Goal: Task Accomplishment & Management: Manage account settings

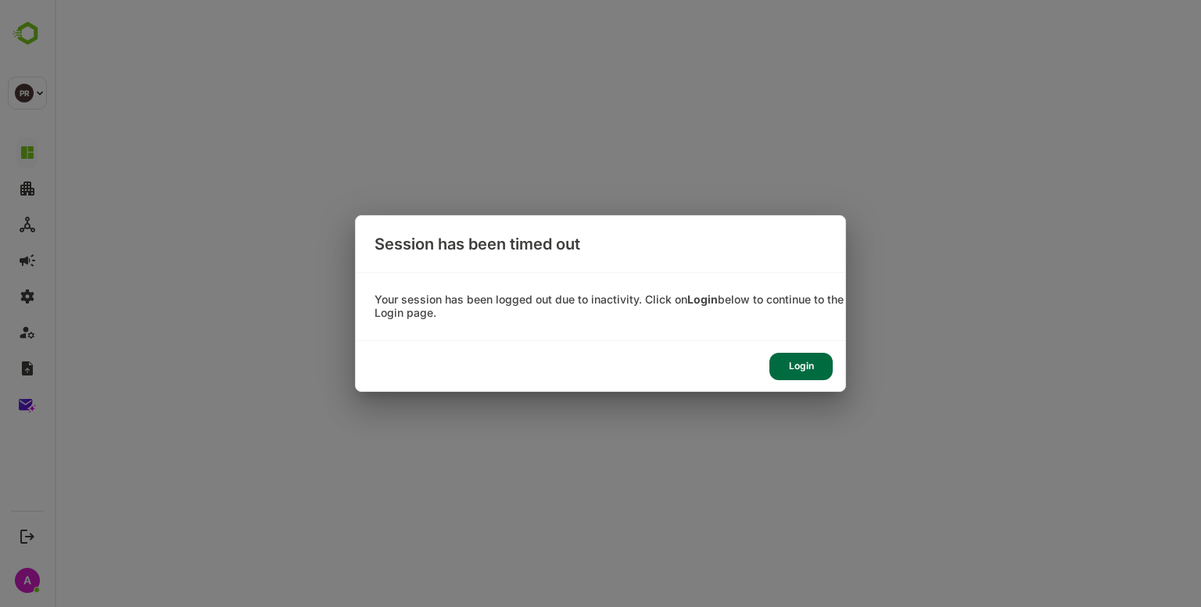
click at [798, 375] on div "Login" at bounding box center [800, 366] width 63 height 27
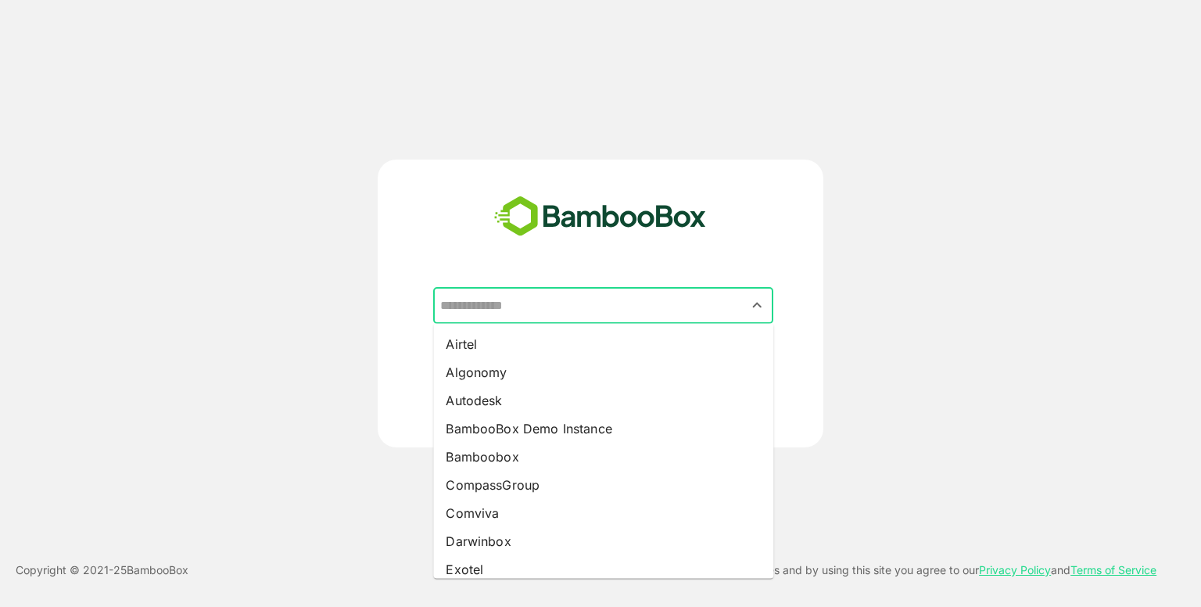
click at [626, 304] on input "text" at bounding box center [603, 306] width 334 height 30
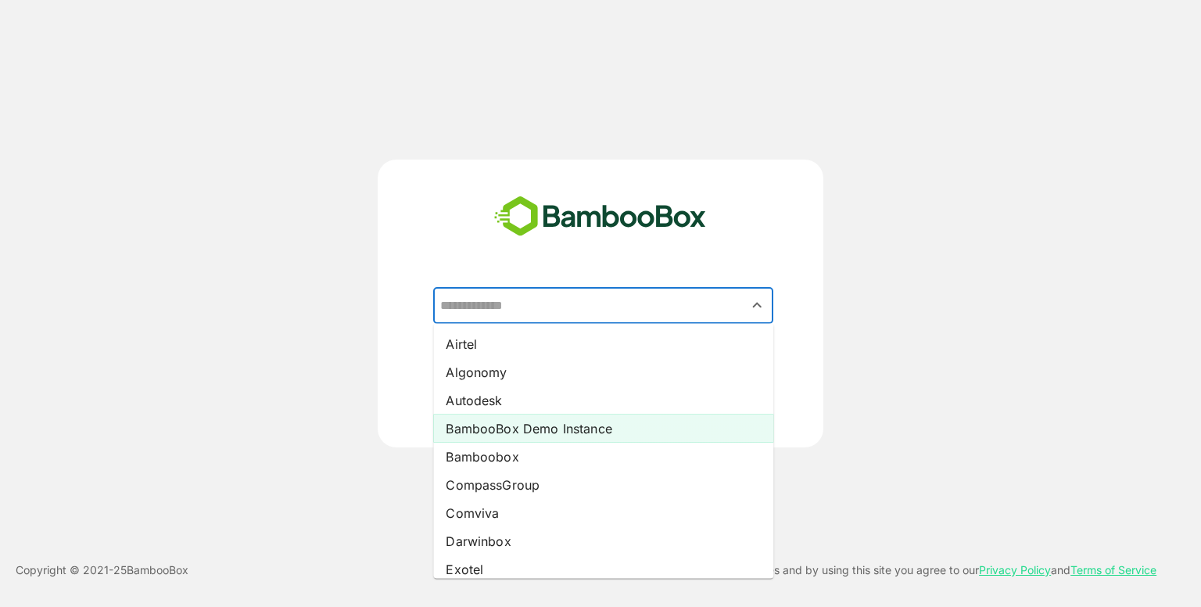
click at [575, 439] on li "BambooBox Demo Instance" at bounding box center [603, 428] width 340 height 28
type input "**********"
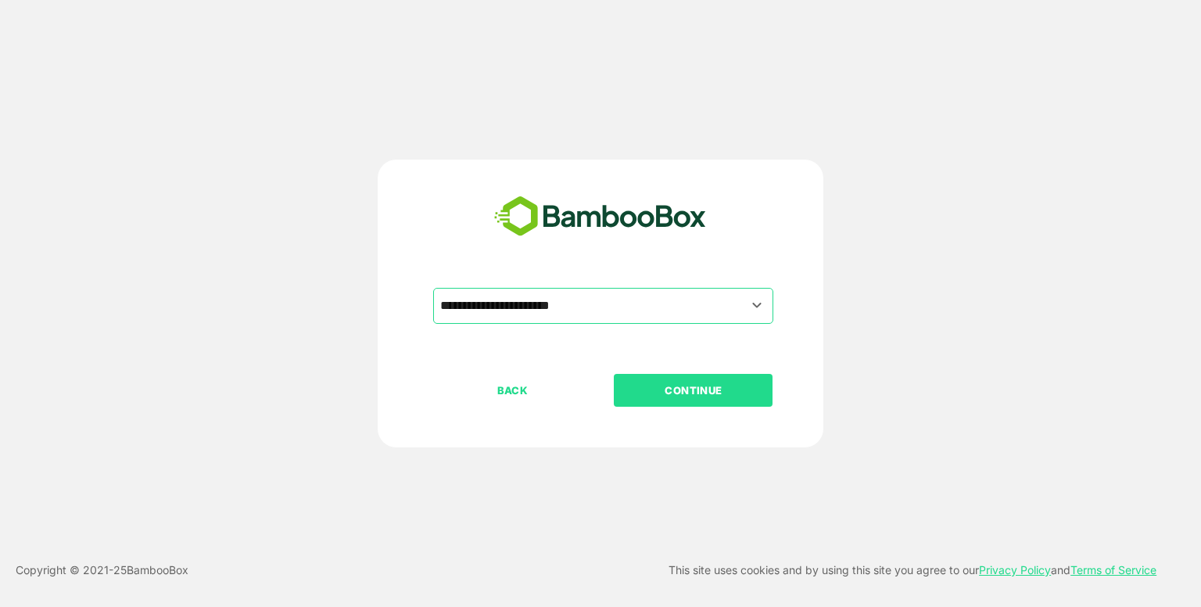
click at [734, 382] on p "CONTINUE" at bounding box center [693, 390] width 156 height 17
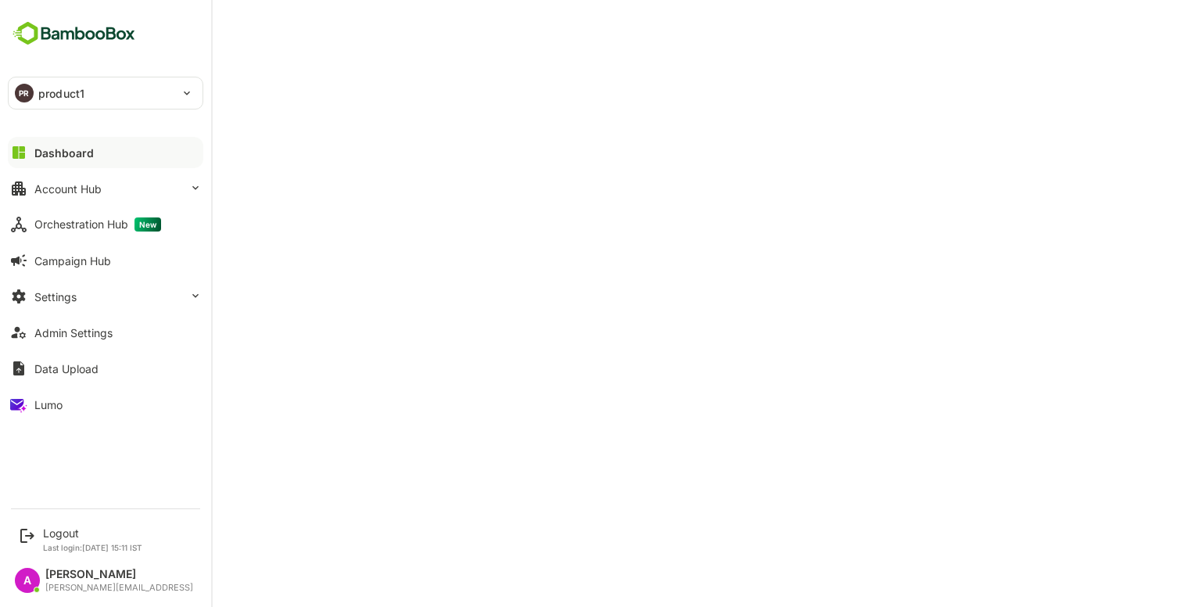
click at [27, 145] on icon at bounding box center [18, 152] width 19 height 19
click at [68, 147] on div "Dashboard" at bounding box center [63, 152] width 59 height 13
click at [25, 96] on div "PR" at bounding box center [24, 93] width 19 height 19
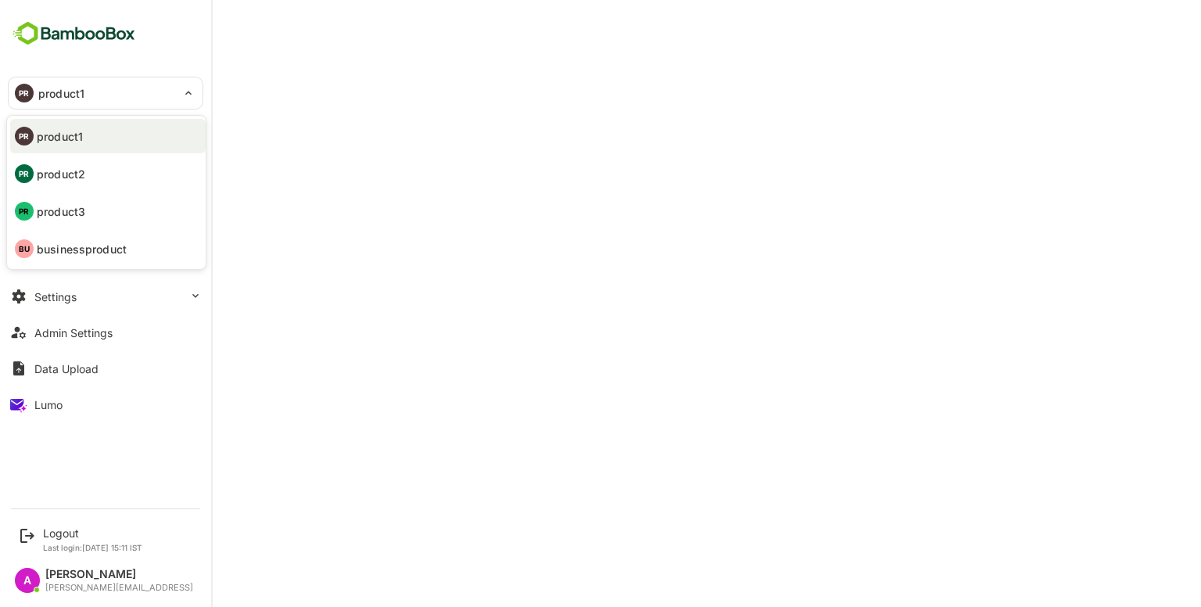
click at [428, 41] on div at bounding box center [600, 303] width 1201 height 607
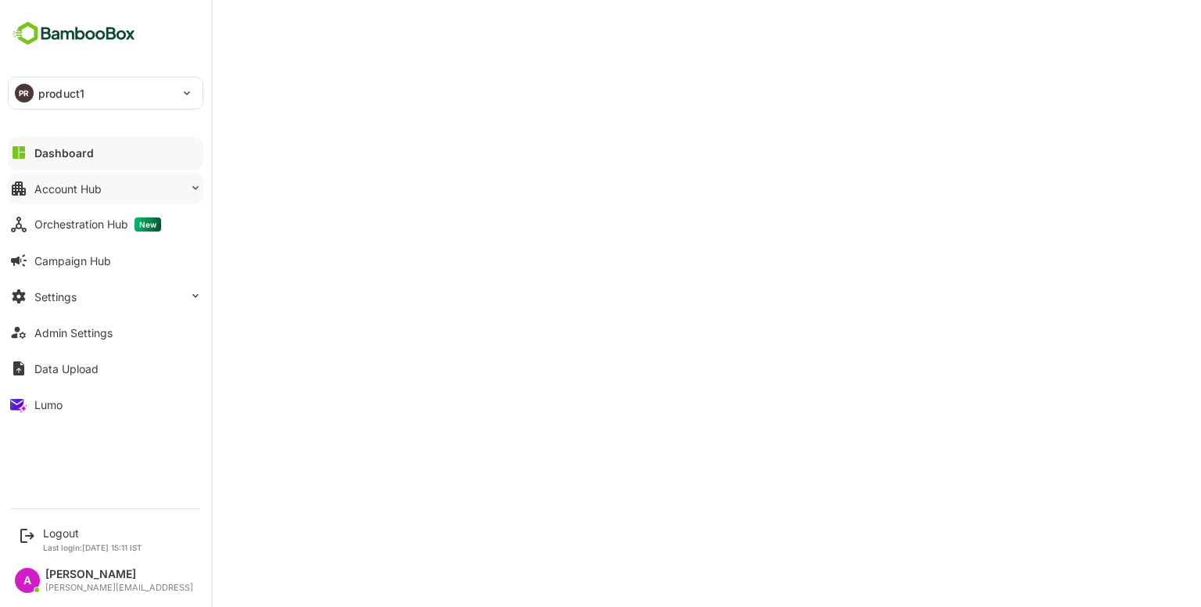
click at [39, 186] on div "Account Hub" at bounding box center [67, 188] width 67 height 13
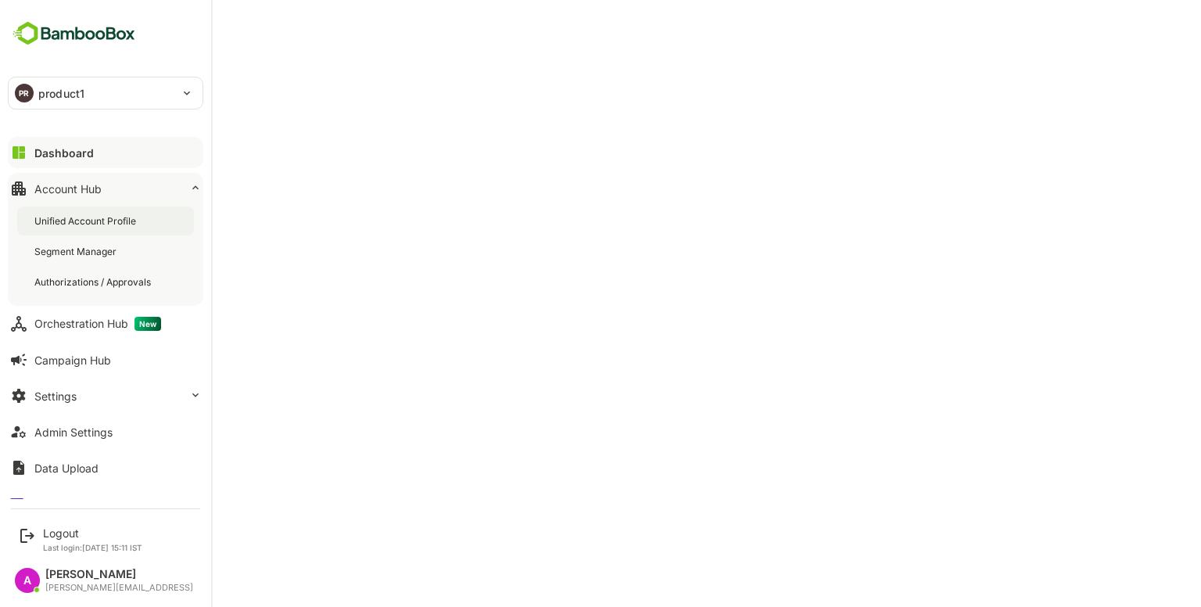
click at [73, 223] on div "Unified Account Profile" at bounding box center [86, 220] width 105 height 13
click at [88, 213] on div "Unified Account Profile" at bounding box center [105, 220] width 177 height 29
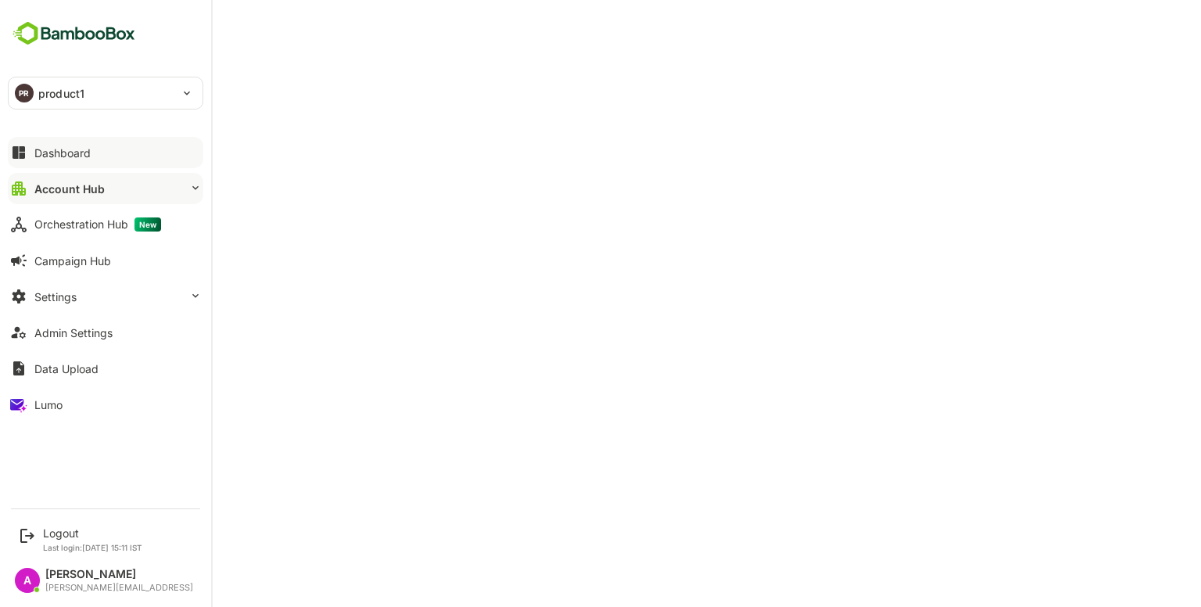
click at [78, 142] on button "Dashboard" at bounding box center [105, 152] width 195 height 31
click at [102, 182] on button "Account Hub" at bounding box center [105, 188] width 195 height 31
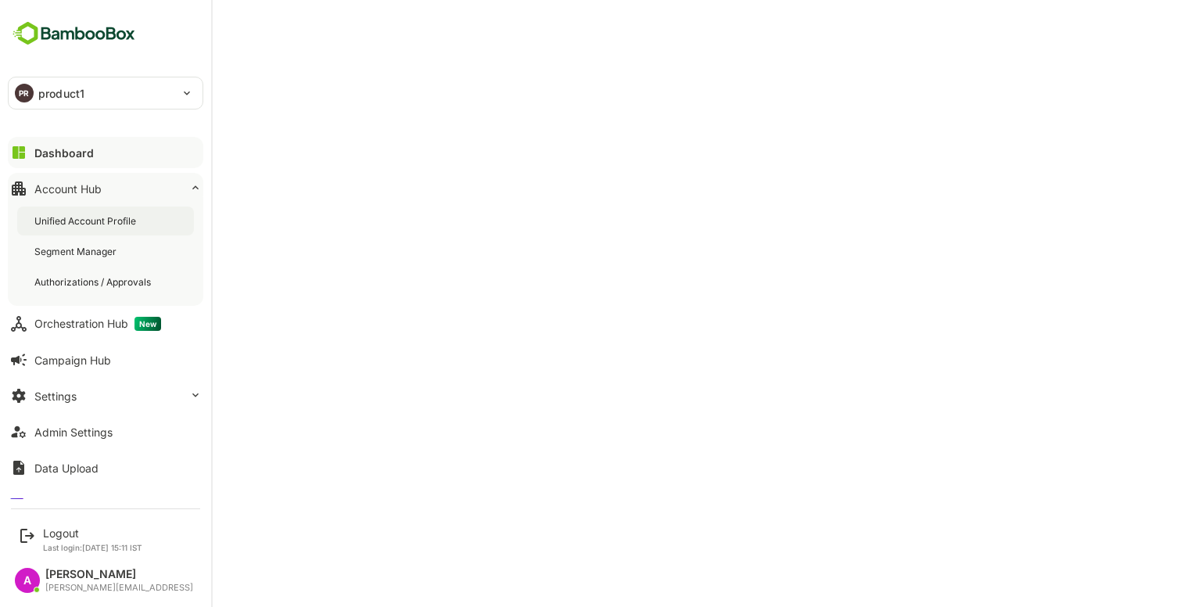
click at [63, 223] on div "Unified Account Profile" at bounding box center [86, 220] width 105 height 13
click at [81, 152] on div "Dashboard" at bounding box center [62, 152] width 56 height 13
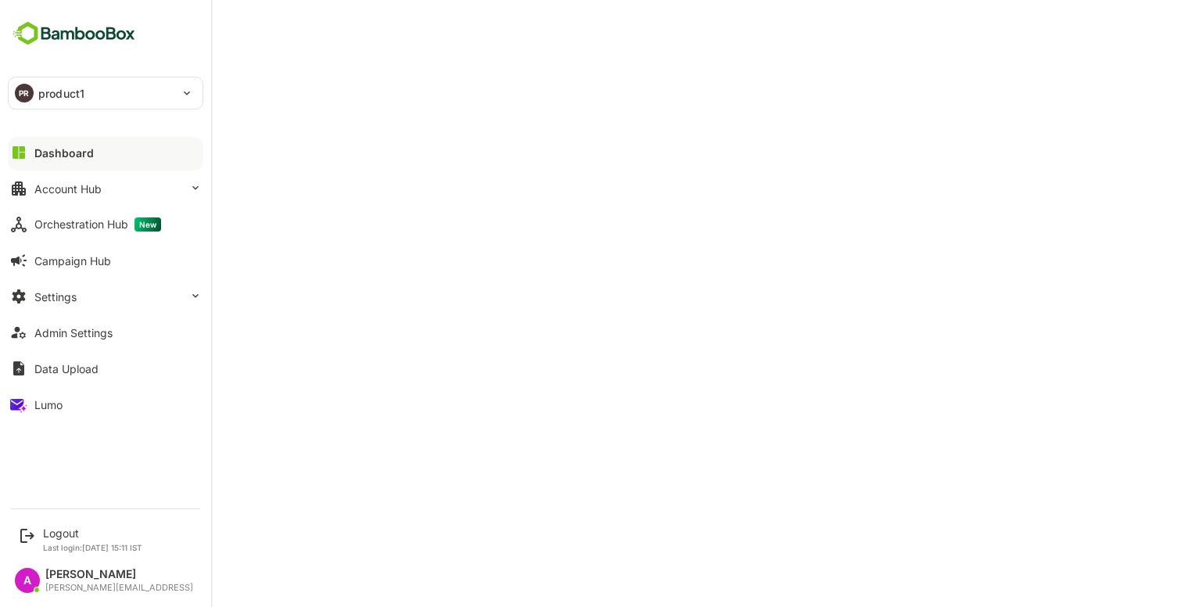
click at [91, 144] on button "Dashboard" at bounding box center [105, 152] width 195 height 31
click at [37, 157] on div "Dashboard" at bounding box center [62, 152] width 56 height 13
click at [97, 335] on div "Admin Settings" at bounding box center [73, 332] width 78 height 13
click at [88, 332] on div "Admin Settings" at bounding box center [75, 332] width 83 height 13
click at [91, 303] on button "Settings" at bounding box center [105, 296] width 195 height 31
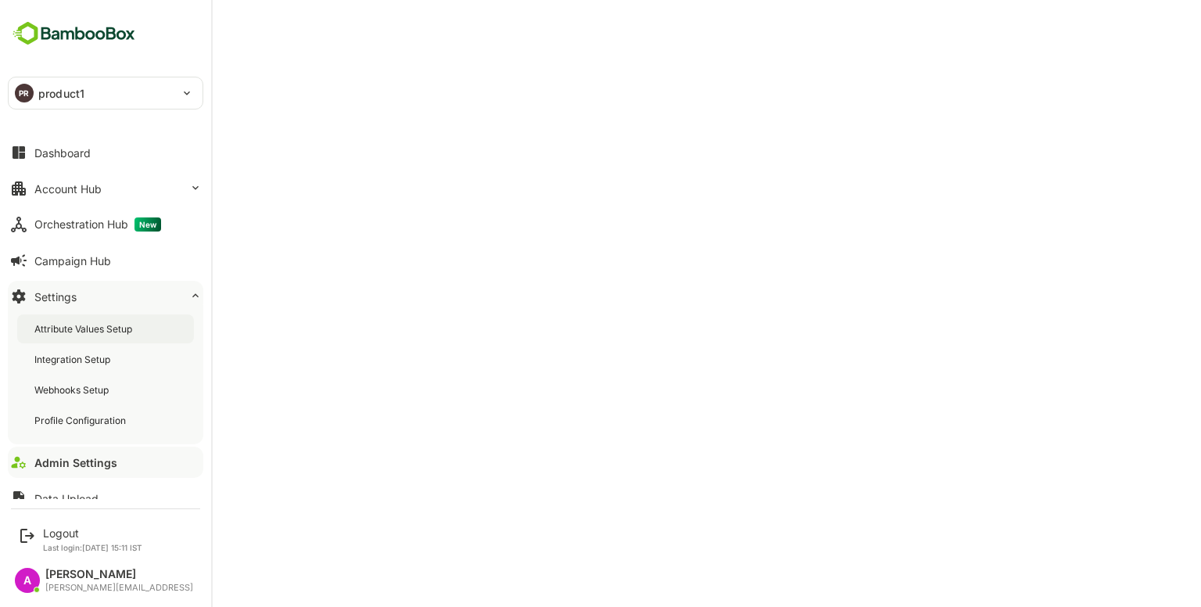
click at [100, 322] on div "Attribute Values Setup" at bounding box center [84, 328] width 101 height 13
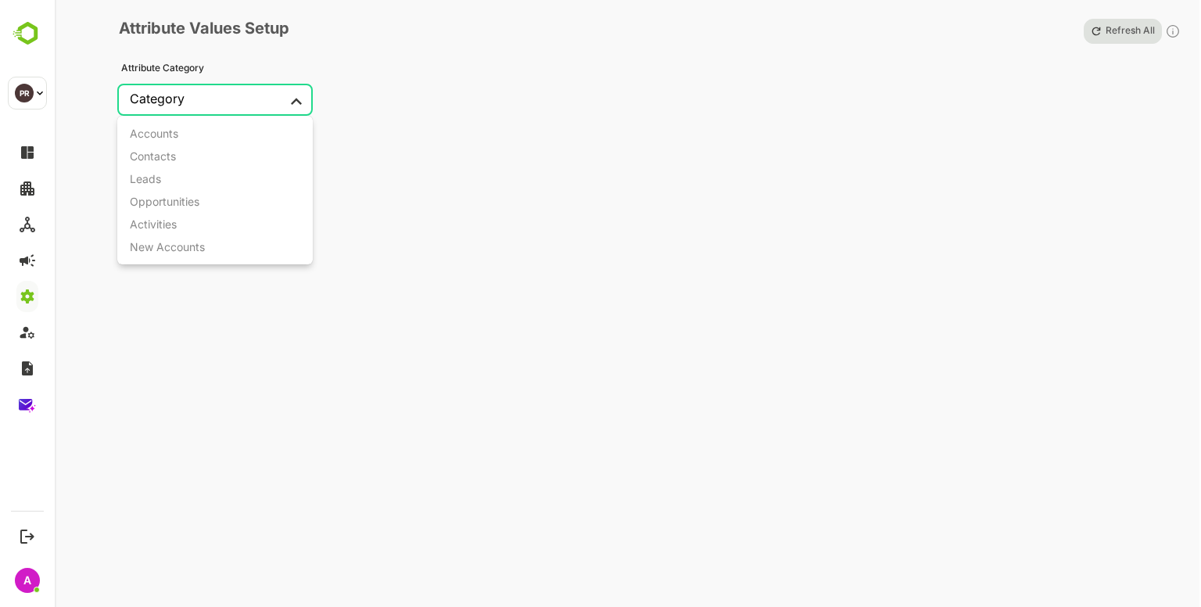
click at [237, 106] on body "PR product1 ******** PR Logout Last login: [DATE] 15:11 IST A Amith [EMAIL_ADDR…" at bounding box center [600, 303] width 1201 height 607
click at [169, 157] on div "Contacts" at bounding box center [153, 155] width 46 height 13
type input "********"
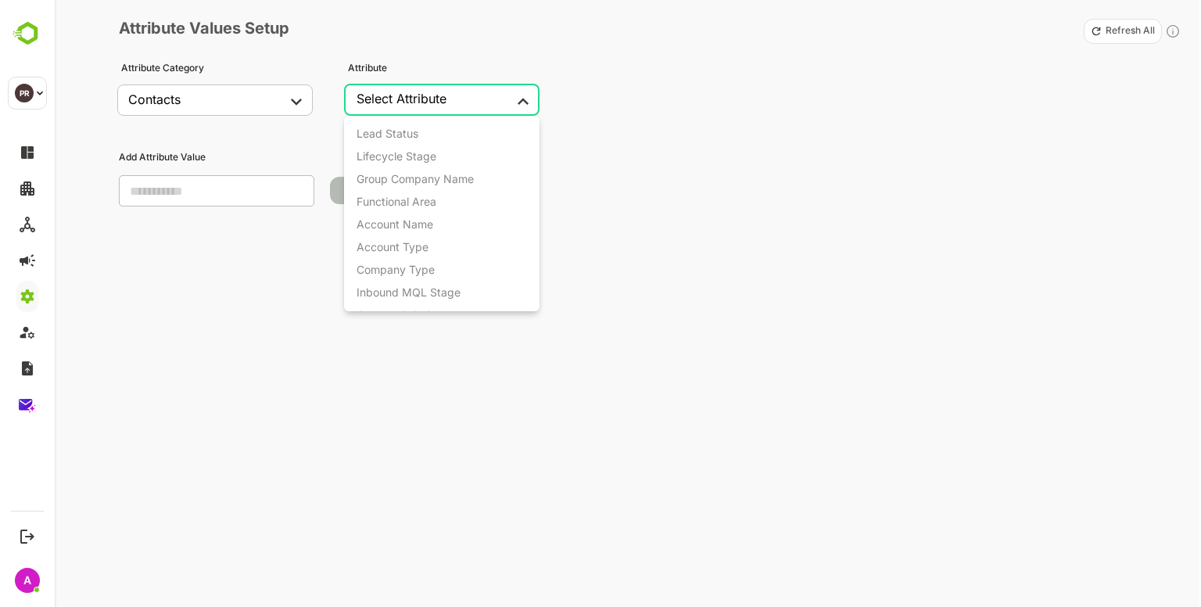
click at [428, 106] on body "PR product1 ******** PR Logout Last login: Oct 8 15:11 IST A Amith amith.krishn…" at bounding box center [600, 303] width 1201 height 607
click at [396, 245] on div "Seniority" at bounding box center [379, 246] width 45 height 13
type input "*********"
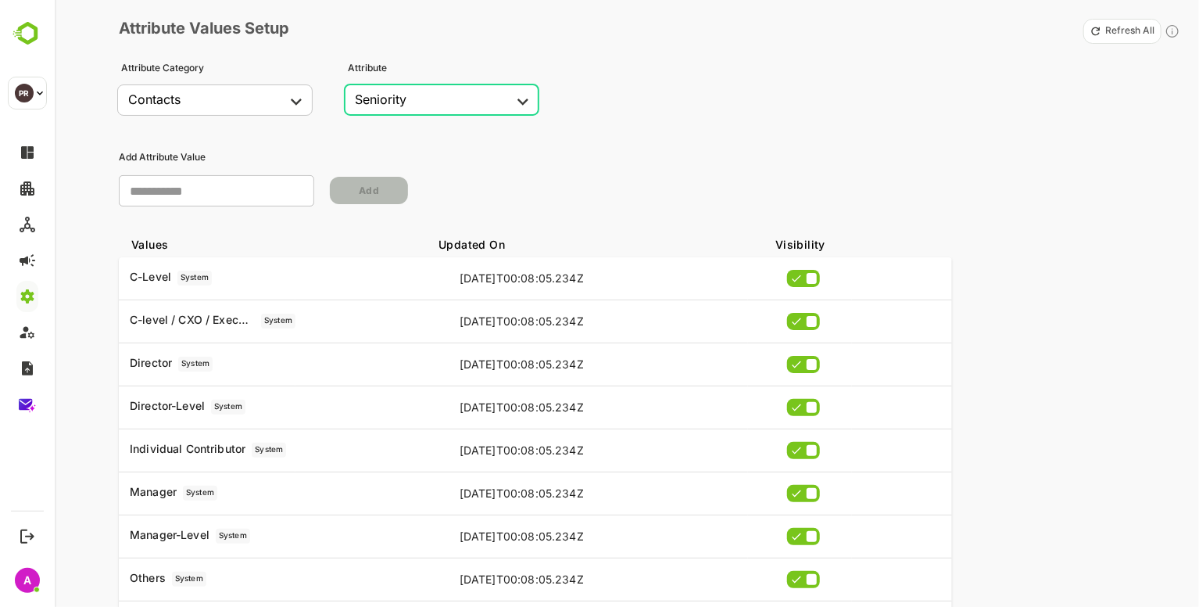
scroll to position [97, 0]
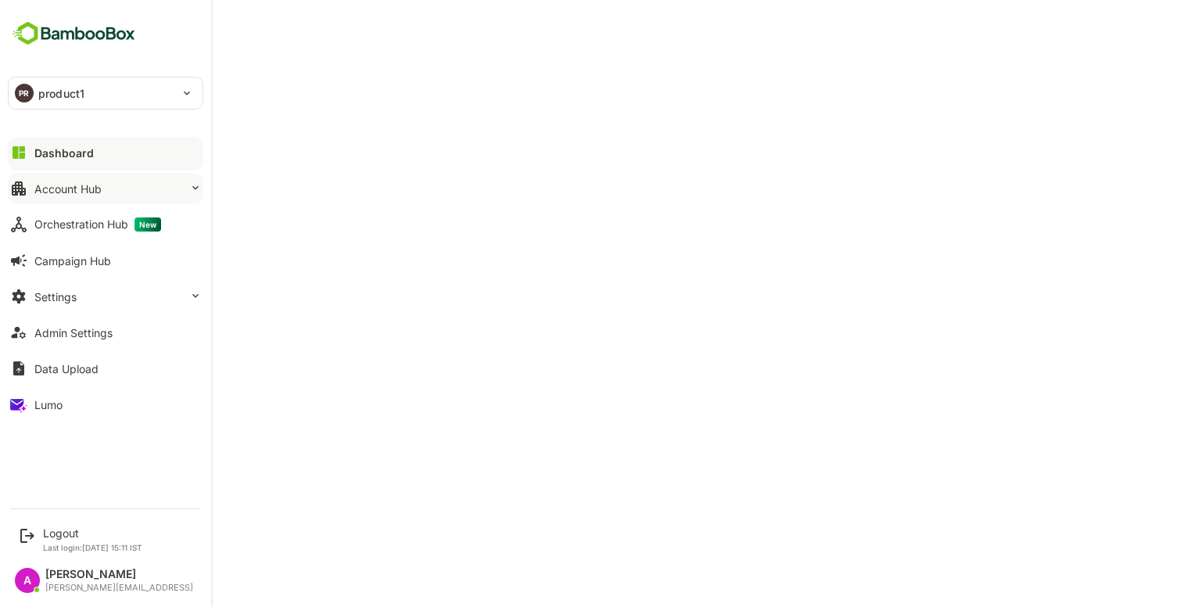
click at [127, 184] on button "Account Hub" at bounding box center [105, 188] width 195 height 31
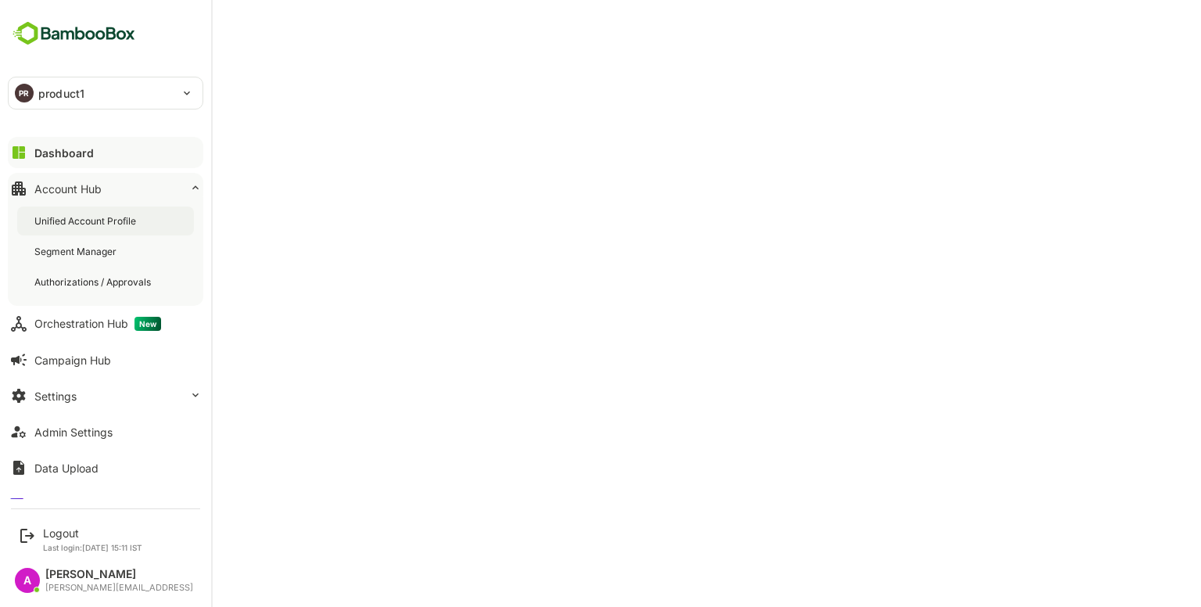
click at [109, 229] on div "Unified Account Profile" at bounding box center [105, 220] width 177 height 29
click at [69, 462] on div "Data Upload" at bounding box center [66, 467] width 64 height 13
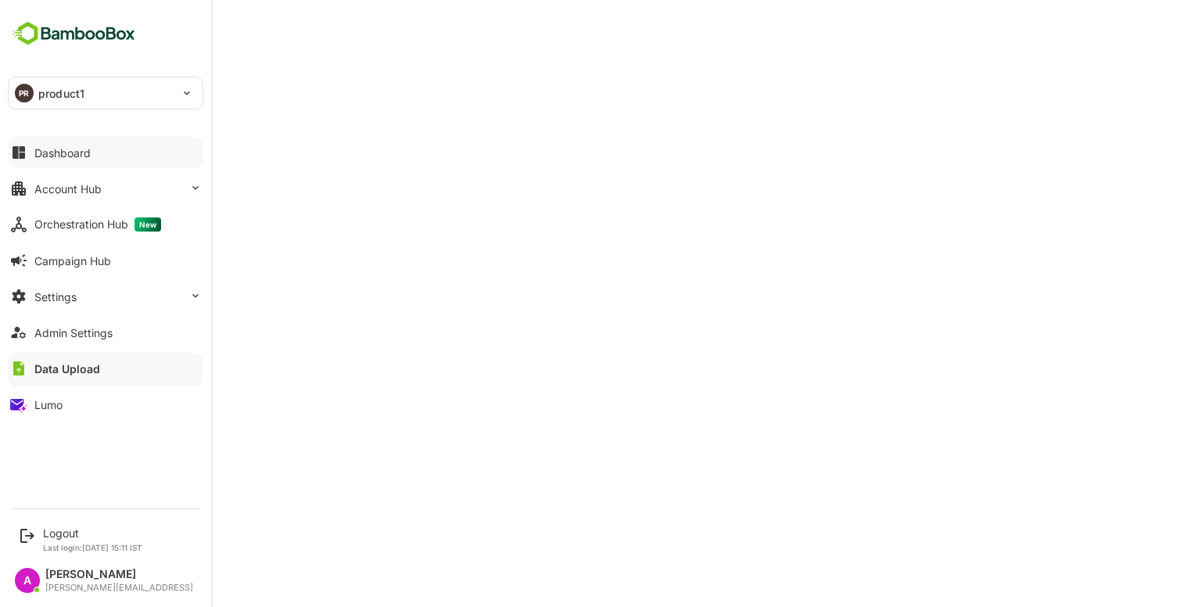
click at [39, 164] on button "Dashboard" at bounding box center [105, 152] width 195 height 31
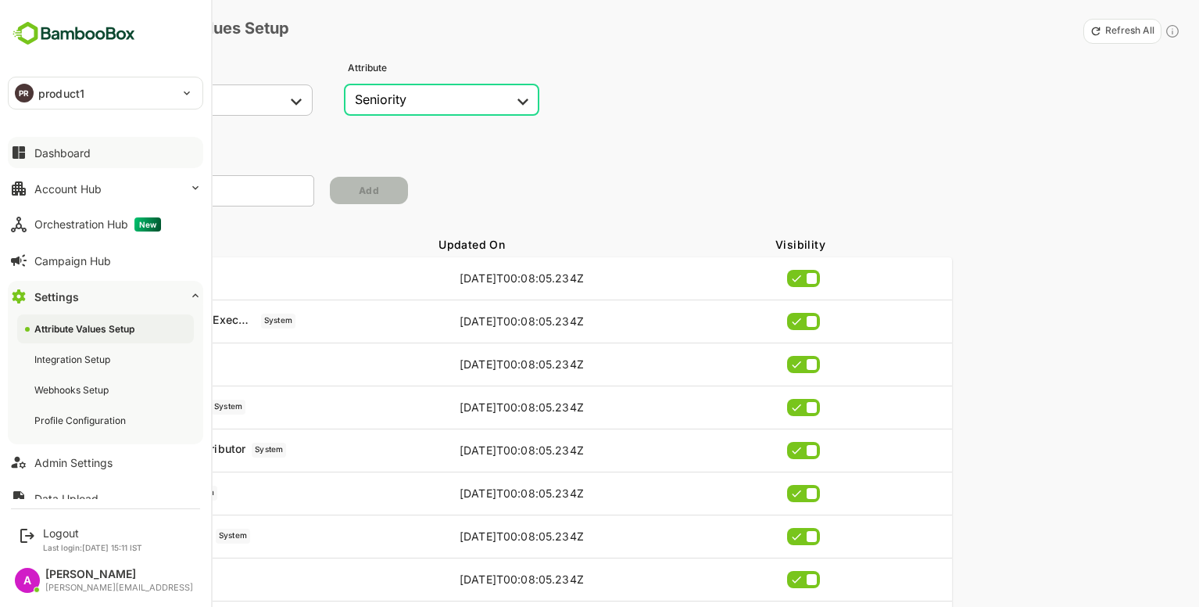
scroll to position [97, 0]
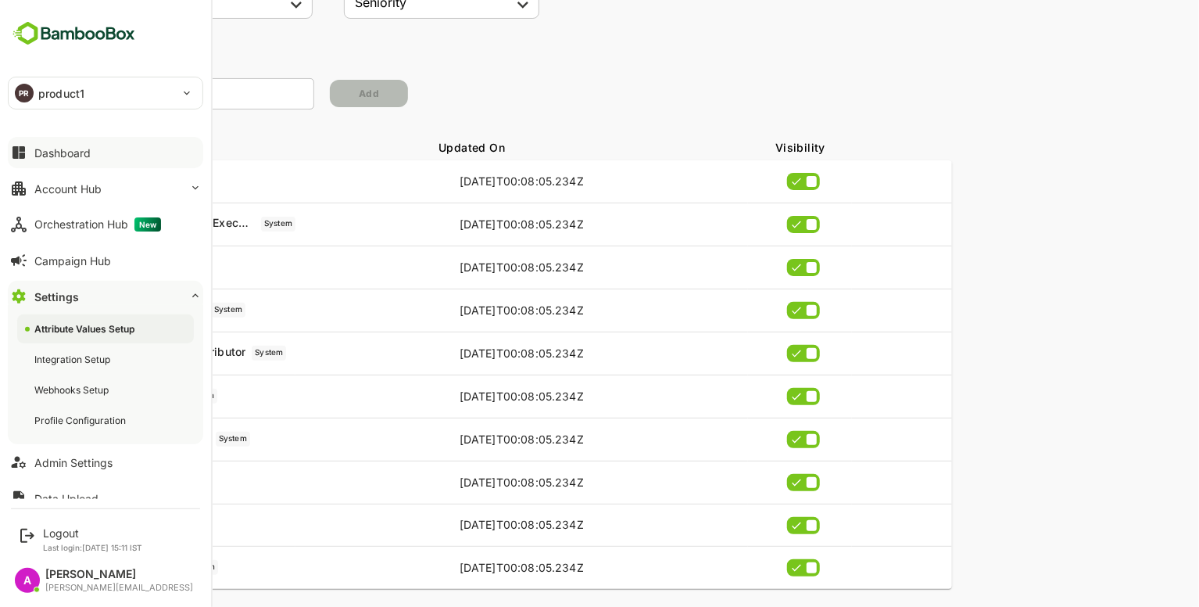
click at [91, 155] on button "Dashboard" at bounding box center [105, 152] width 195 height 31
